Goal: Task Accomplishment & Management: Manage account settings

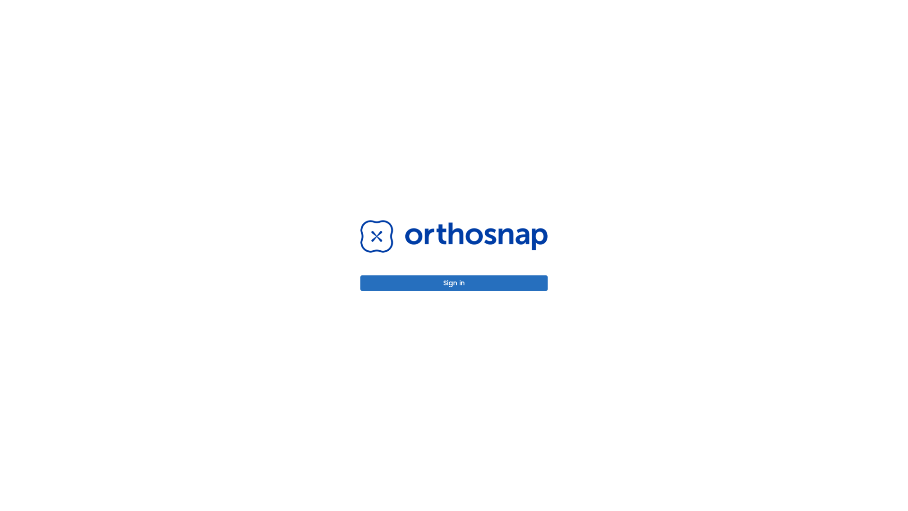
click at [454, 283] on button "Sign in" at bounding box center [453, 283] width 187 height 16
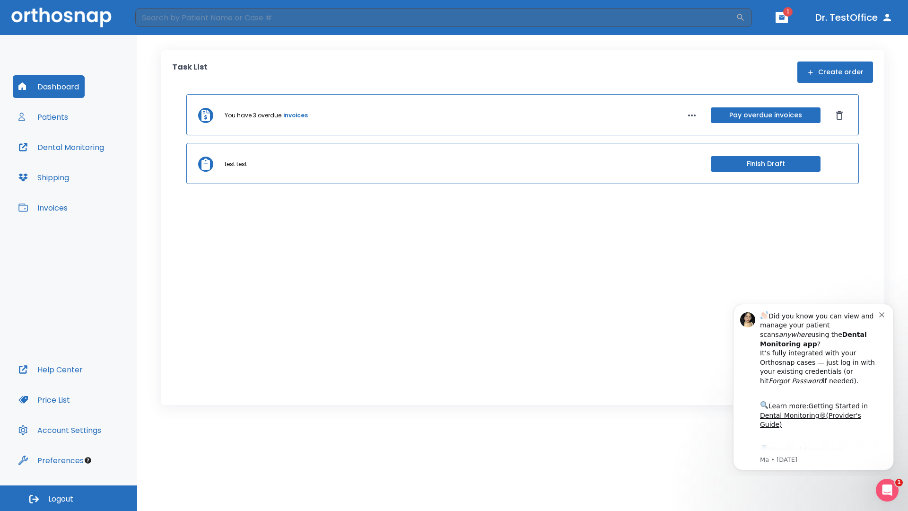
click at [69, 498] on span "Logout" at bounding box center [60, 499] width 25 height 10
